Goal: Task Accomplishment & Management: Manage account settings

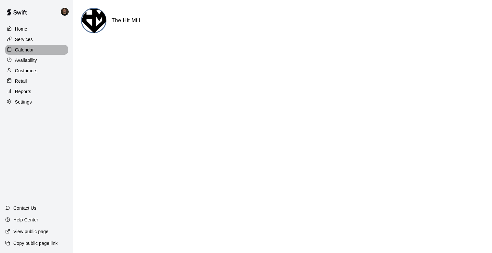
click at [34, 47] on div "Calendar" at bounding box center [36, 50] width 63 height 10
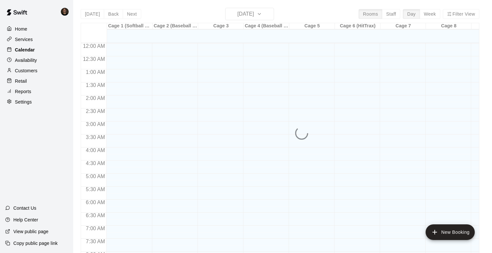
scroll to position [361, 0]
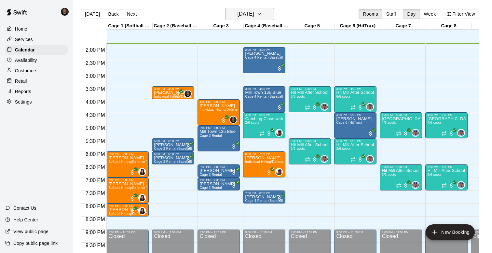
click at [239, 16] on h6 "[DATE]" at bounding box center [245, 13] width 17 height 9
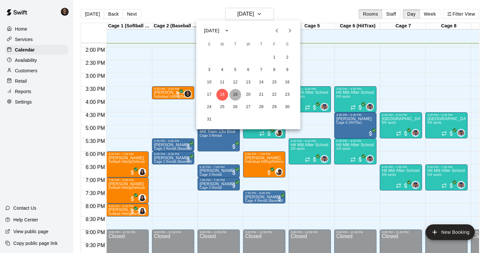
click at [234, 92] on button "19" at bounding box center [235, 95] width 12 height 12
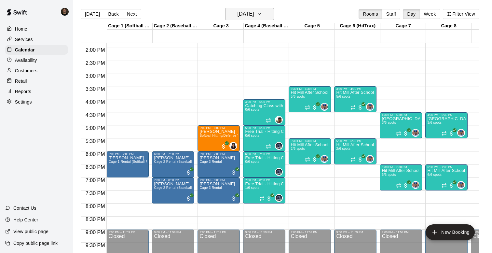
click at [253, 18] on h6 "[DATE]" at bounding box center [245, 13] width 17 height 9
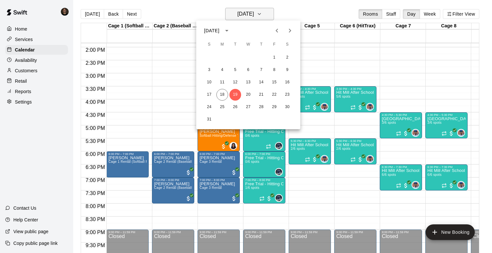
click at [253, 18] on div at bounding box center [246, 126] width 492 height 253
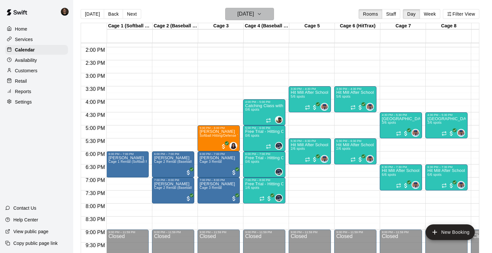
click at [253, 18] on h6 "[DATE]" at bounding box center [245, 13] width 17 height 9
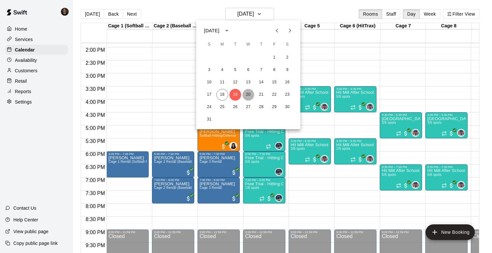
click at [249, 94] on button "20" at bounding box center [248, 95] width 12 height 12
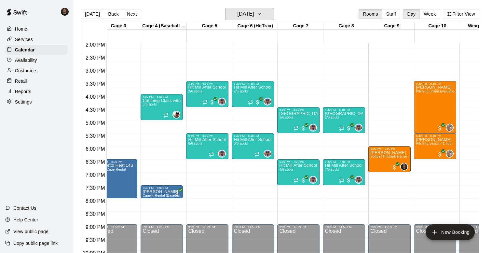
scroll to position [0, 102]
